Goal: Information Seeking & Learning: Learn about a topic

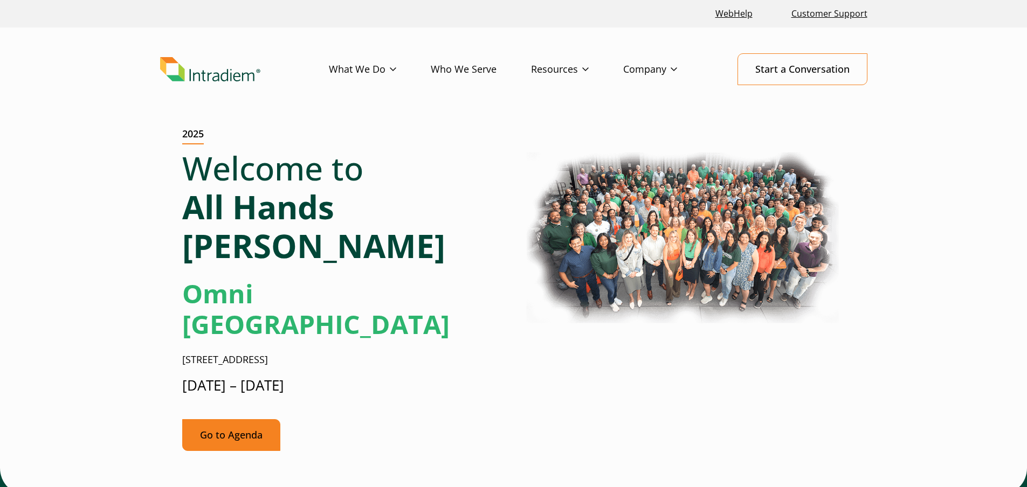
click at [234, 419] on link "Go to Agenda" at bounding box center [231, 435] width 98 height 32
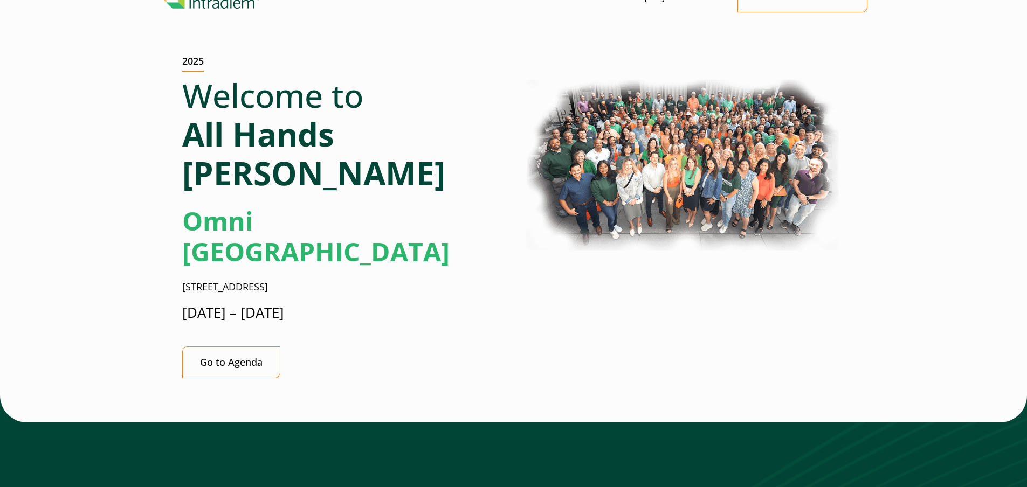
scroll to position [54, 0]
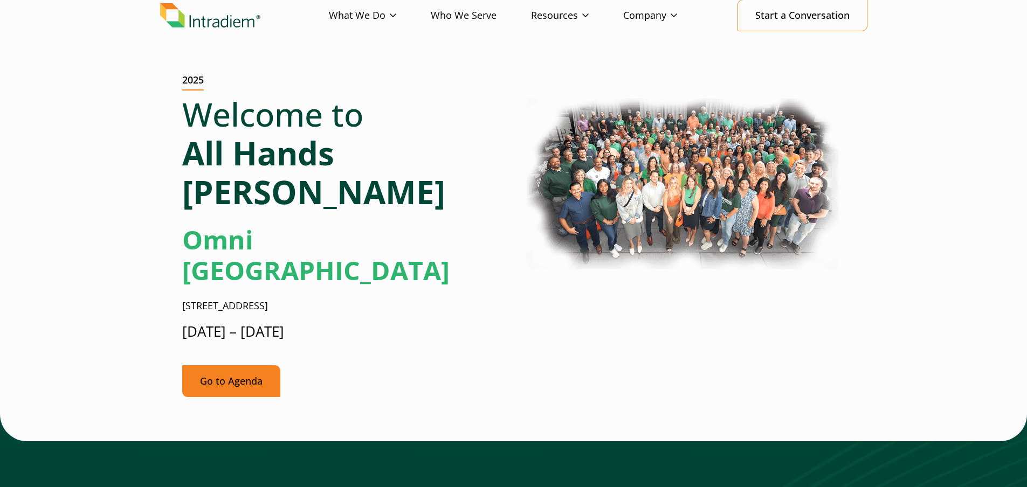
click at [230, 365] on link "Go to Agenda" at bounding box center [231, 381] width 98 height 32
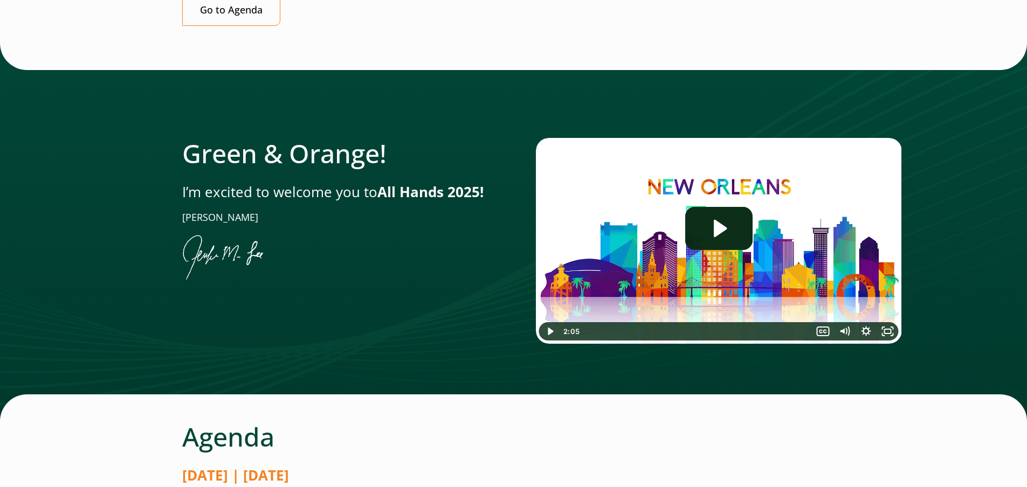
scroll to position [349, 0]
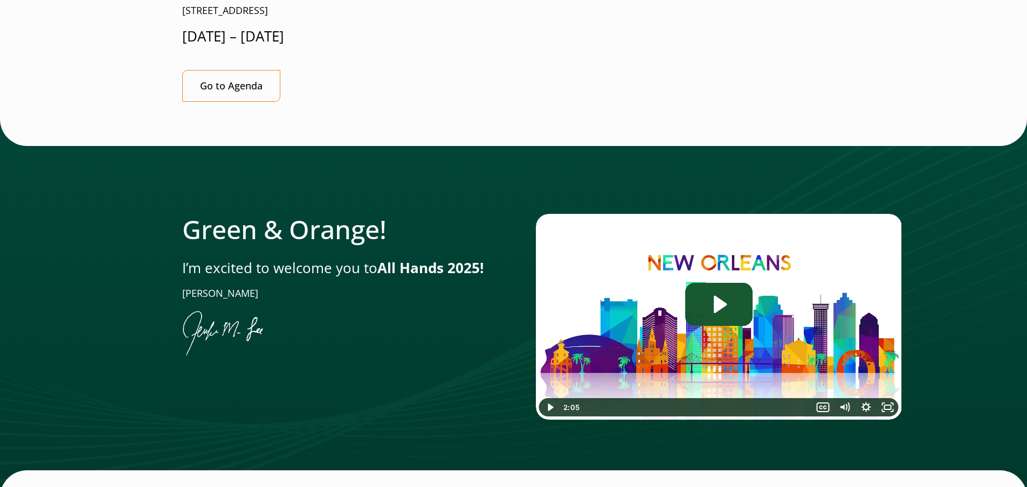
click at [723, 296] on icon "Play Video: Jen-All-Hands_Welcome-Video" at bounding box center [720, 304] width 13 height 17
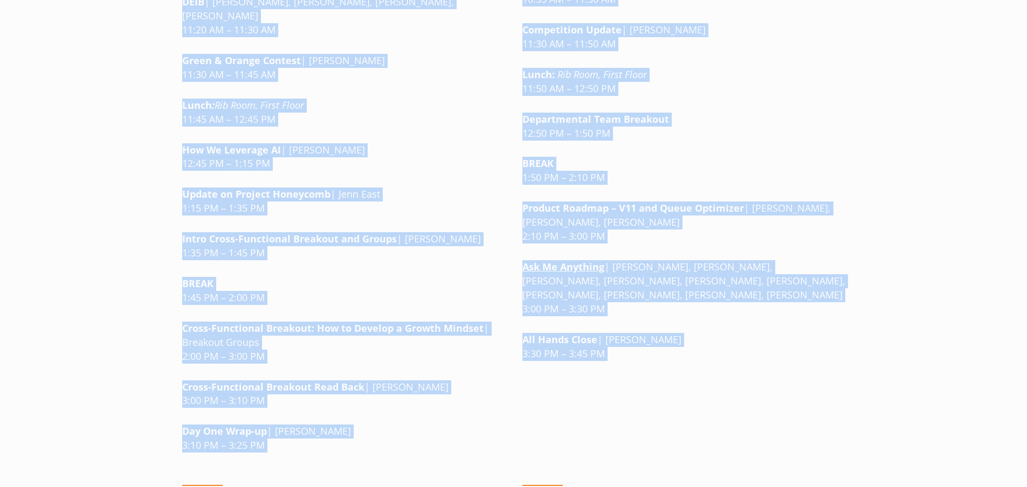
scroll to position [1365, 0]
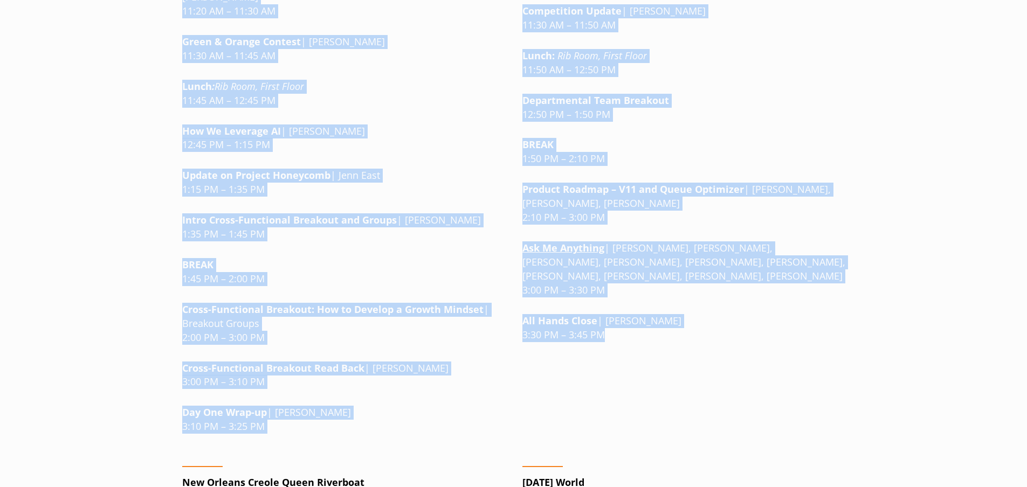
drag, startPoint x: 185, startPoint y: 107, endPoint x: 398, endPoint y: 350, distance: 322.8
copy div "Loremip | Dolorsita 99 Consect Adipiscin: Elits Doeius Tempori, Utlabo Etdol Ma…"
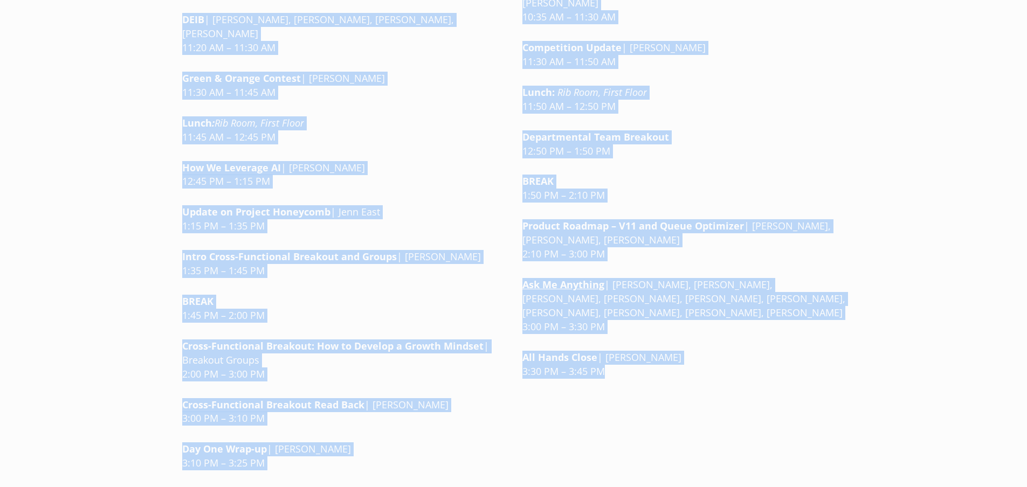
scroll to position [1311, 0]
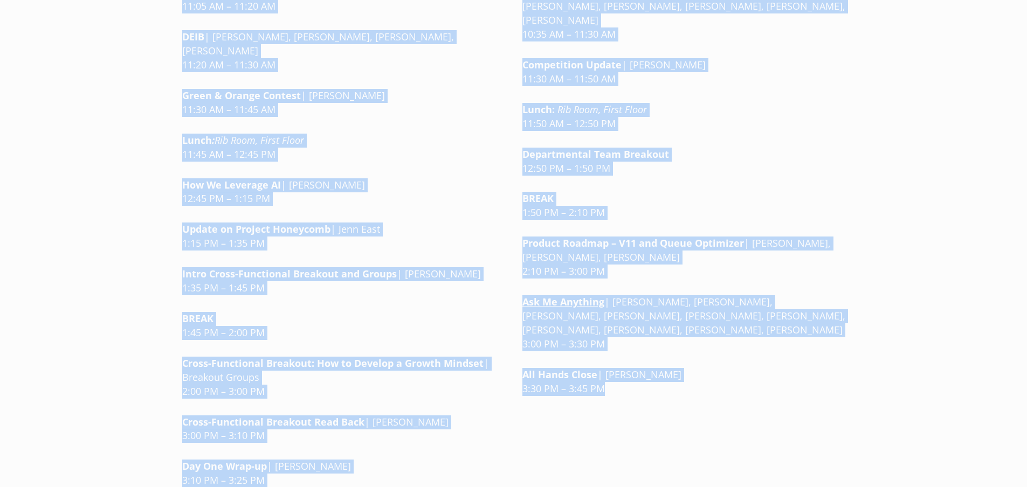
copy div "Loremip | Dolorsita 99 Consect Adipiscin: Elits Doeius Tempori, Utlabo Etdol Ma…"
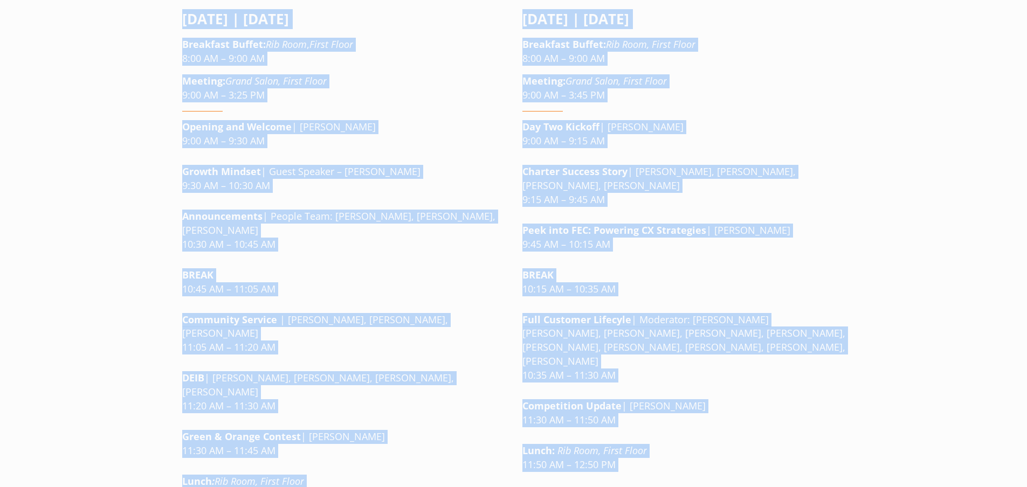
scroll to position [1041, 0]
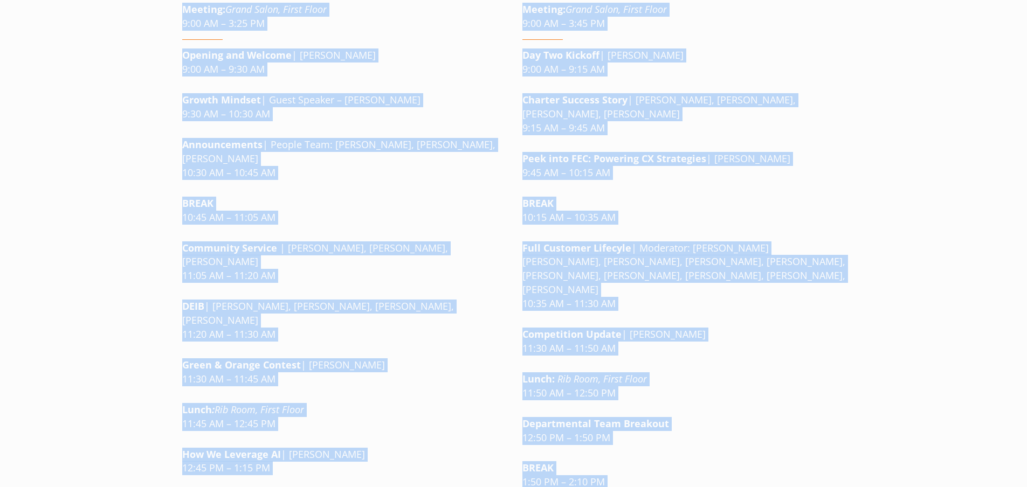
copy div "Loremip | Dolorsita 99 Consect Adipiscin: Elits Doeius Tempori, Utlabo Etdol Ma…"
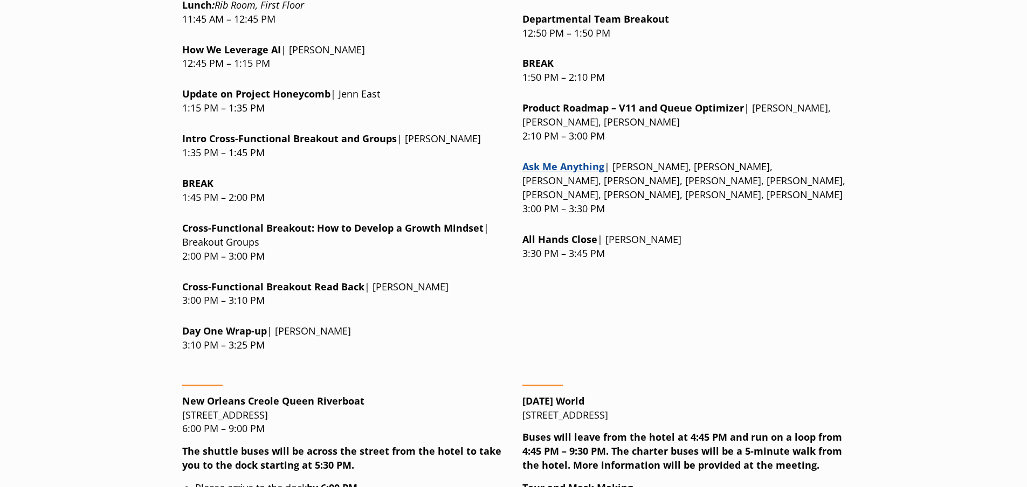
scroll to position [1509, 0]
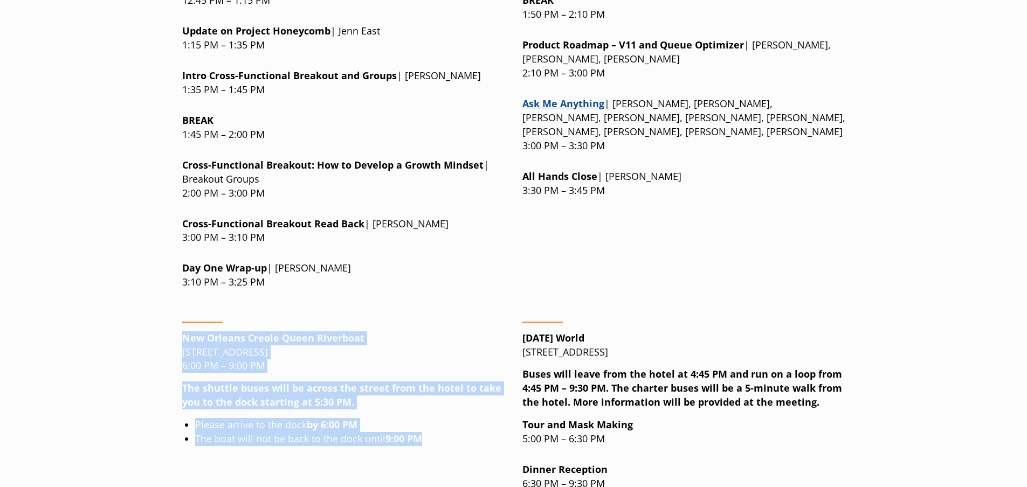
drag, startPoint x: 183, startPoint y: 240, endPoint x: 440, endPoint y: 343, distance: 276.7
click at [440, 343] on div "New Orleans Creole [GEOGRAPHIC_DATA][STREET_ADDRESS] 6:00 PM – 9:00 PM The shut…" at bounding box center [343, 441] width 323 height 257
copy div "New Orleans Creole [GEOGRAPHIC_DATA][STREET_ADDRESS] 6:00 PM – 9:00 PM The shut…"
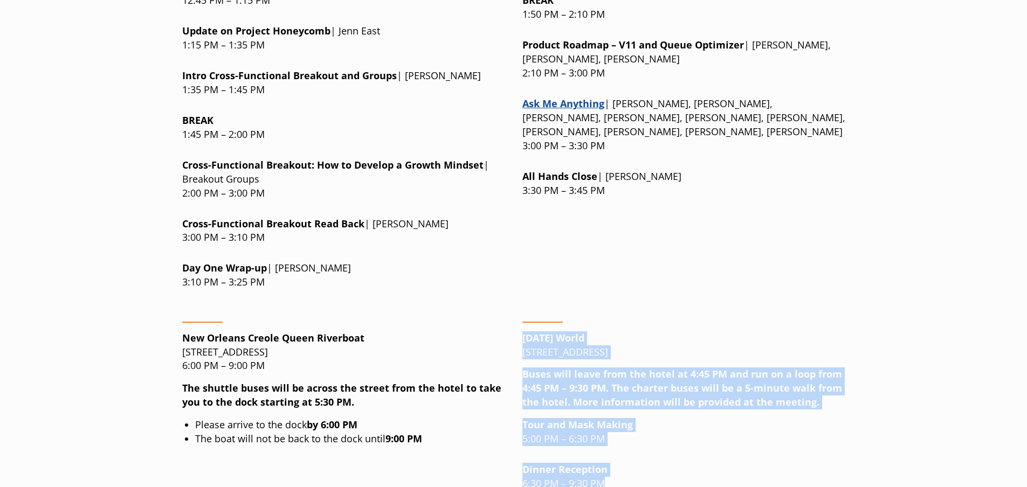
drag, startPoint x: 522, startPoint y: 244, endPoint x: 629, endPoint y: 389, distance: 179.9
click at [629, 389] on div "[DATE] World [STREET_ADDRESS] Buses will leave from the hotel at 4:45 PM and ru…" at bounding box center [683, 441] width 323 height 257
copy div "[DATE] World [STREET_ADDRESS] Buses will leave from the hotel at 4:45 PM and ru…"
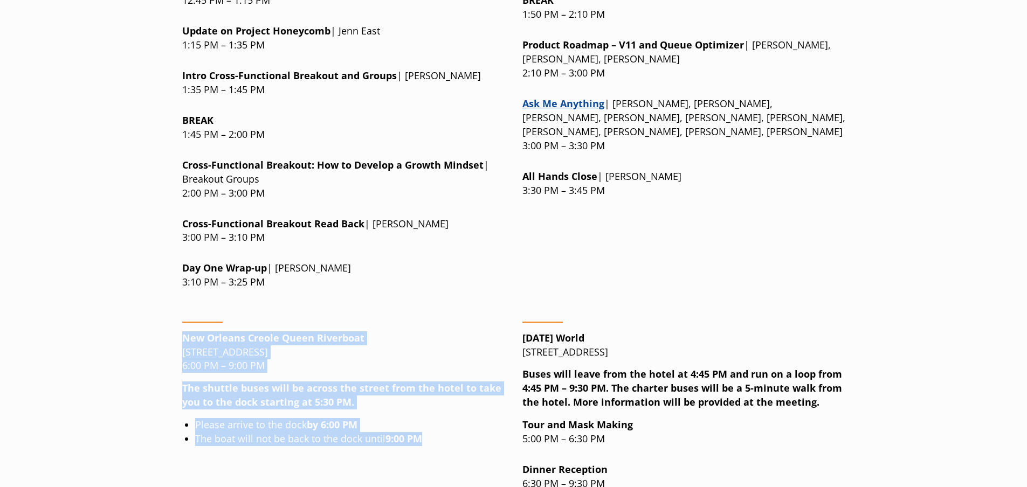
drag, startPoint x: 183, startPoint y: 240, endPoint x: 455, endPoint y: 345, distance: 292.3
click at [455, 345] on div "New Orleans Creole [GEOGRAPHIC_DATA][STREET_ADDRESS] 6:00 PM – 9:00 PM The shut…" at bounding box center [343, 441] width 323 height 257
copy div "New Orleans Creole [GEOGRAPHIC_DATA][STREET_ADDRESS] 6:00 PM – 9:00 PM The shut…"
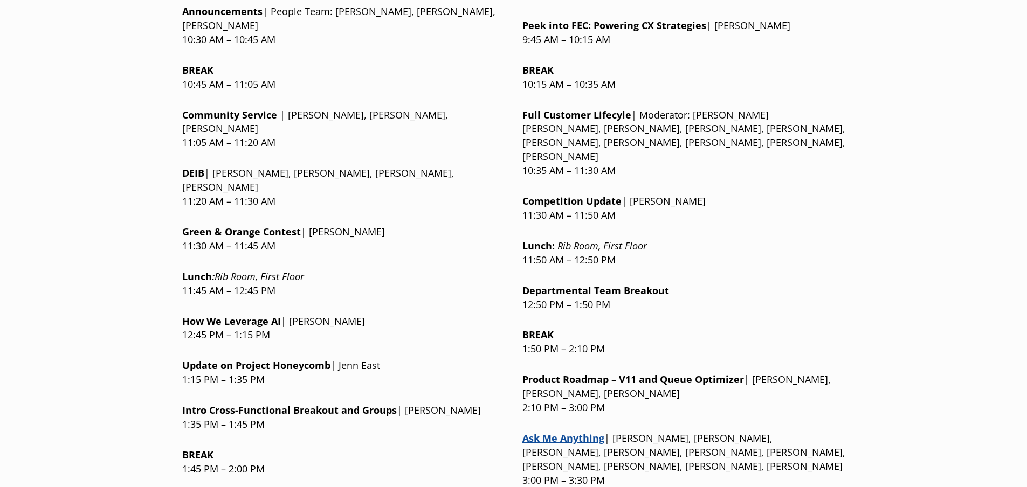
scroll to position [1240, 0]
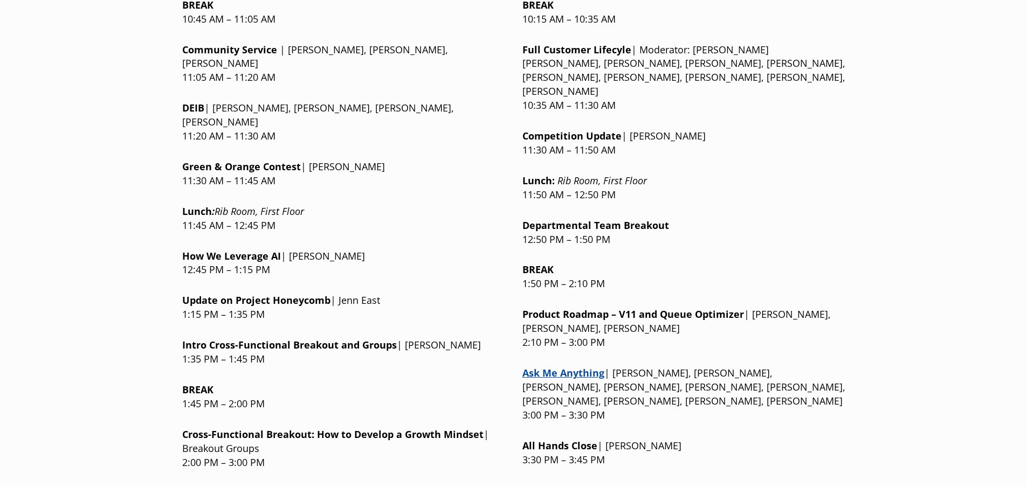
click at [523, 308] on strong "Product Roadmap – V11 and Queue Optimizer" at bounding box center [633, 314] width 222 height 13
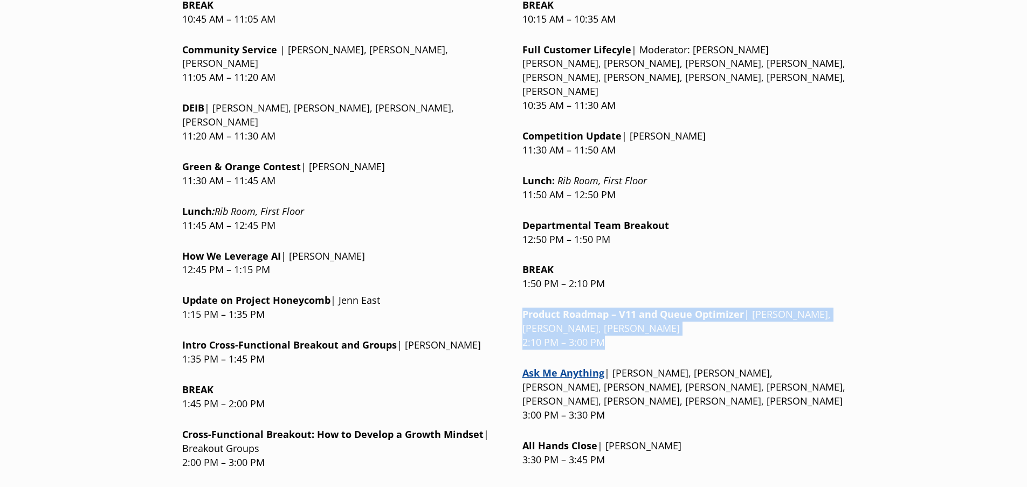
drag, startPoint x: 522, startPoint y: 235, endPoint x: 616, endPoint y: 269, distance: 99.7
click at [616, 308] on p "Product Roadmap – V11 and Queue Optimizer | [PERSON_NAME], [PERSON_NAME], [PERS…" at bounding box center [683, 329] width 323 height 42
copy p "Product Roadmap – V11 and Queue Optimizer | [PERSON_NAME], [PERSON_NAME], [PERS…"
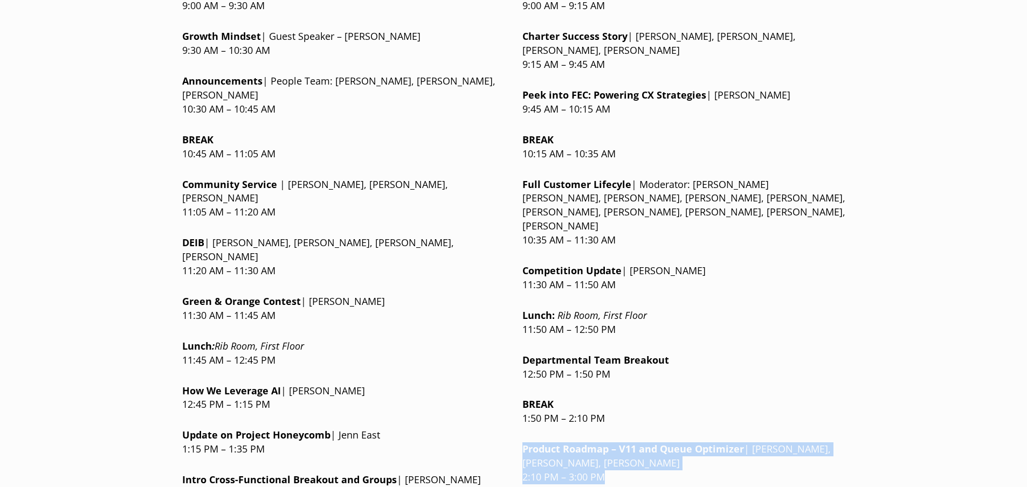
scroll to position [1186, 0]
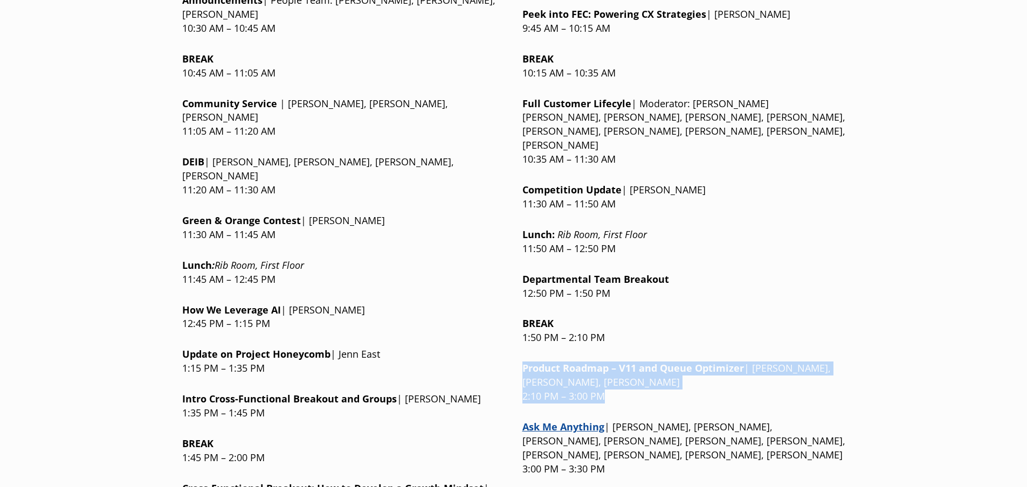
copy p "Product Roadmap – V11 and Queue Optimizer | [PERSON_NAME], [PERSON_NAME], [PERS…"
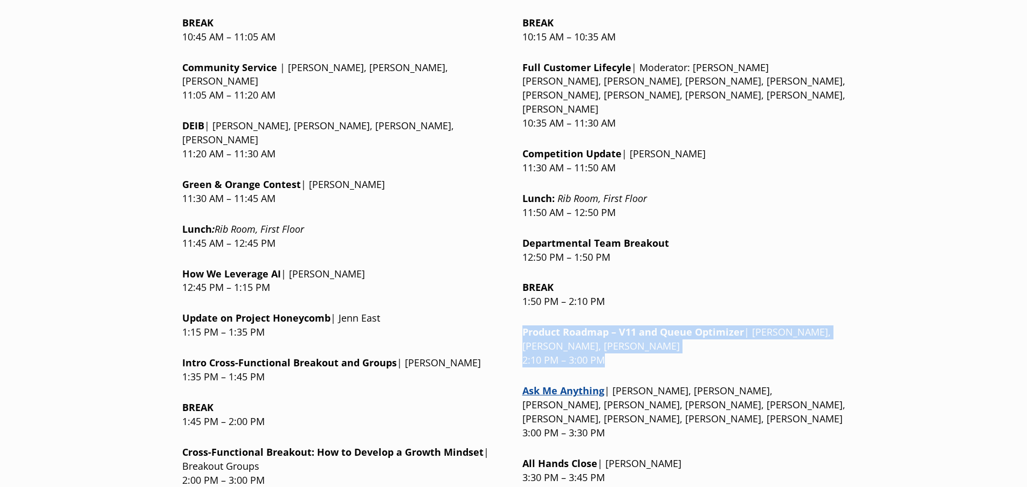
scroll to position [1240, 0]
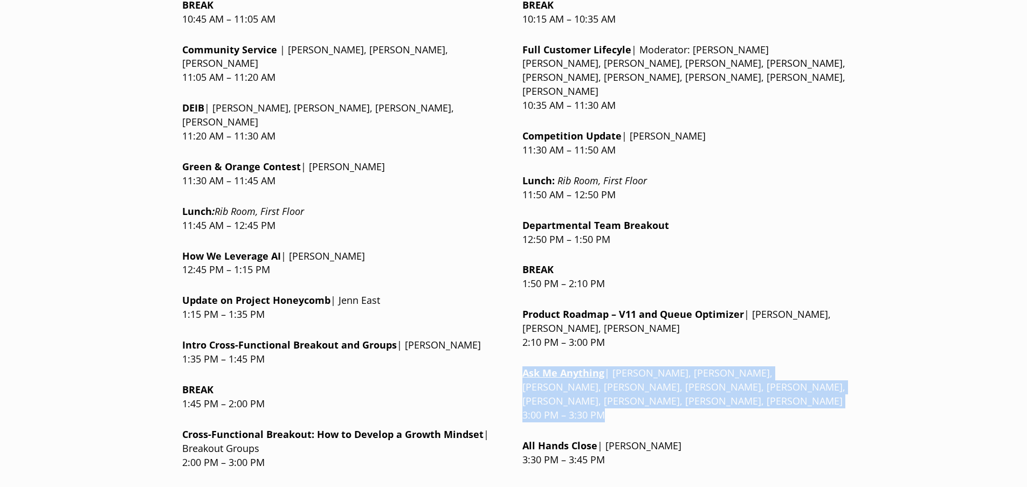
drag, startPoint x: 607, startPoint y: 335, endPoint x: 522, endPoint y: 296, distance: 92.9
click at [522, 366] on p "Ask Me Anything | [PERSON_NAME], [PERSON_NAME], [PERSON_NAME], [PERSON_NAME], […" at bounding box center [683, 394] width 323 height 56
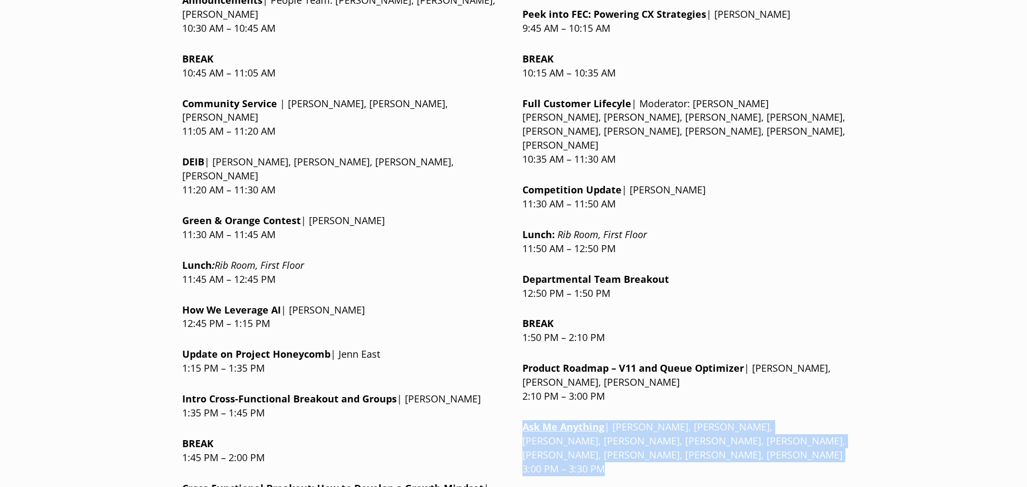
scroll to position [1509, 0]
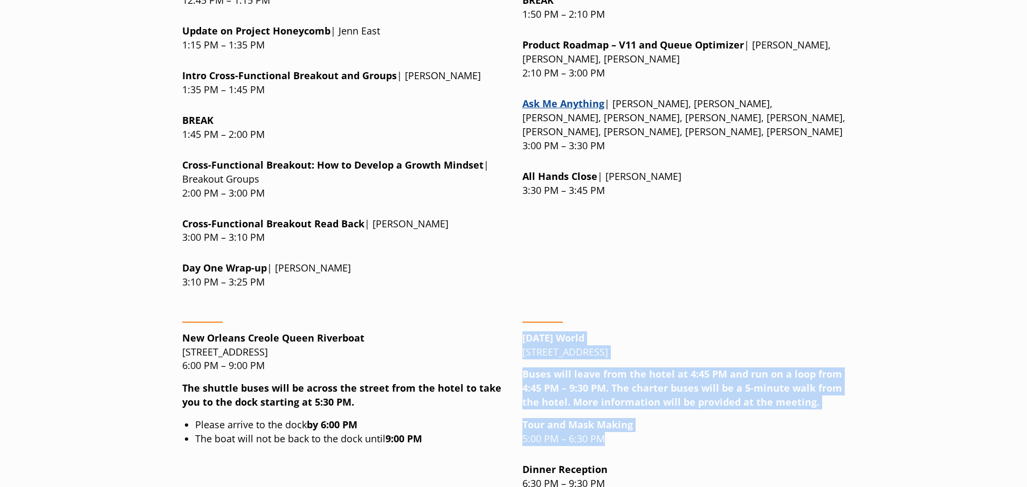
drag, startPoint x: 523, startPoint y: 241, endPoint x: 648, endPoint y: 348, distance: 164.0
click at [648, 348] on div "[DATE] World [STREET_ADDRESS] Buses will leave from the hotel at 4:45 PM and ru…" at bounding box center [683, 441] width 323 height 257
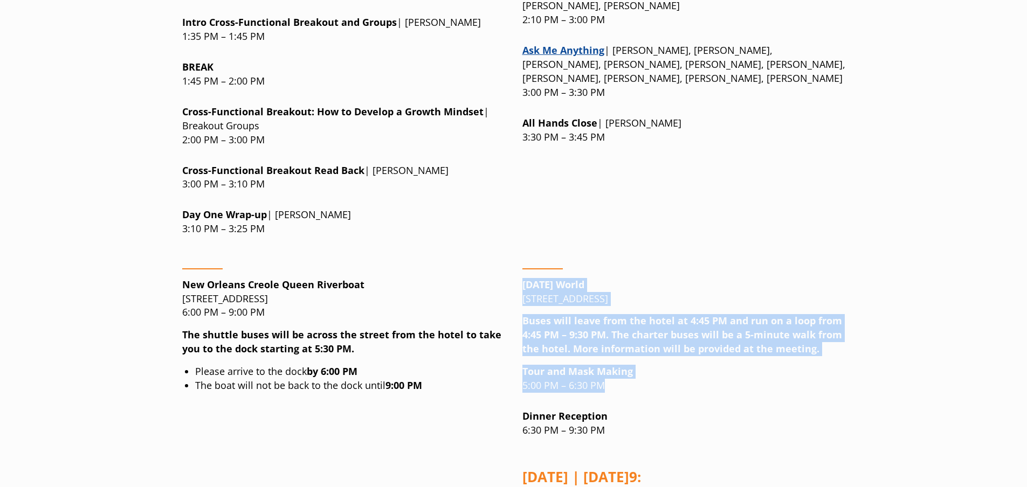
scroll to position [1563, 0]
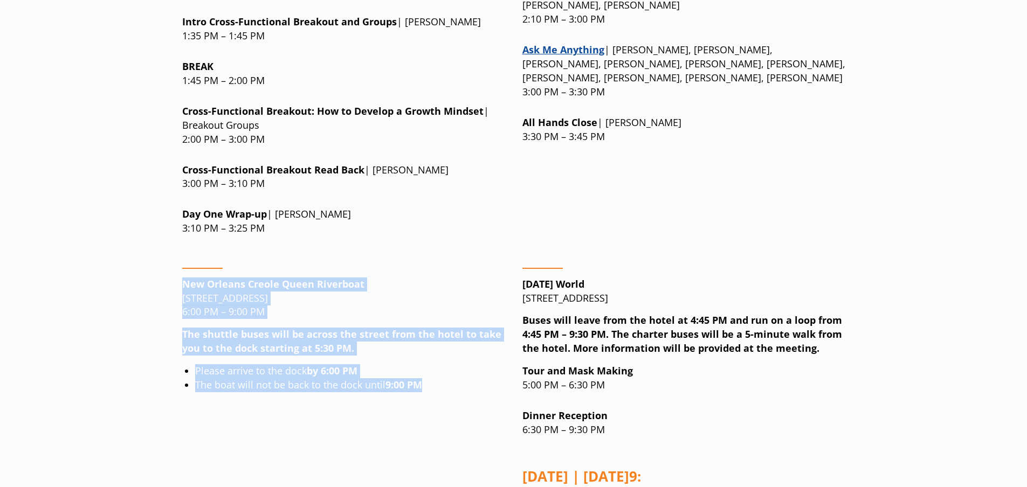
drag, startPoint x: 182, startPoint y: 186, endPoint x: 446, endPoint y: 294, distance: 284.9
click at [446, 294] on div "New Orleans Creole [GEOGRAPHIC_DATA][STREET_ADDRESS] 6:00 PM – 9:00 PM The shut…" at bounding box center [343, 387] width 323 height 257
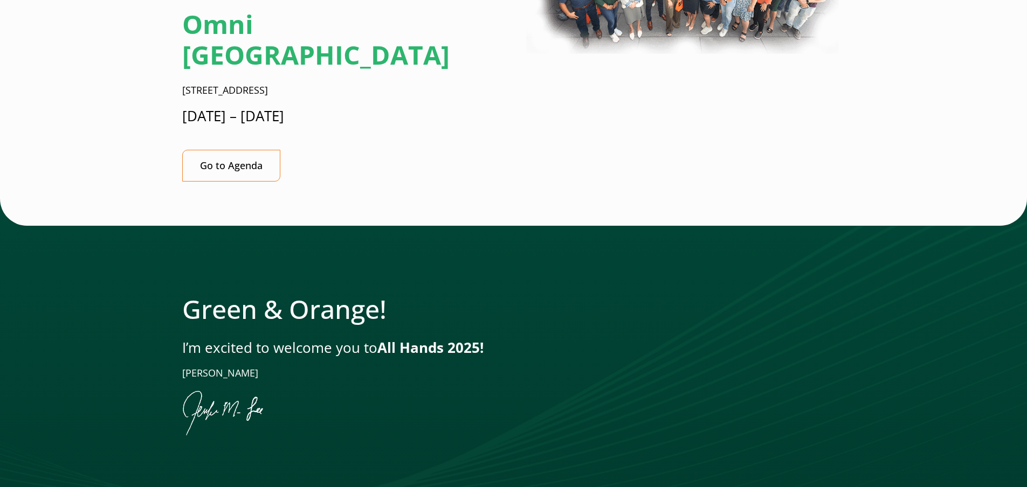
scroll to position [0, 0]
